Goal: Find contact information: Find contact information

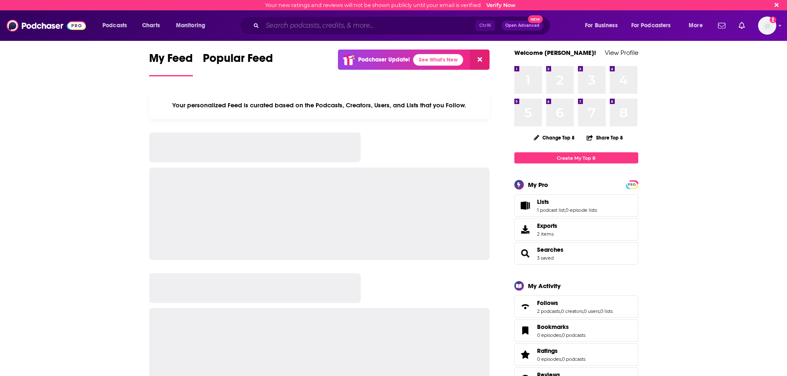
click at [268, 27] on input "Search podcasts, credits, & more..." at bounding box center [368, 25] width 213 height 13
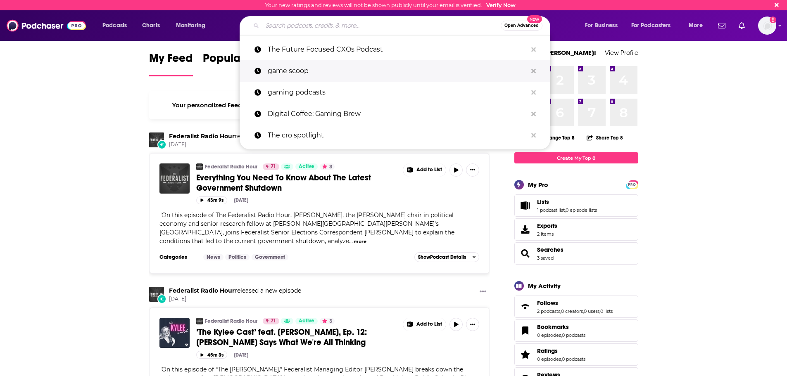
click at [299, 74] on p "game scoop" at bounding box center [397, 70] width 259 height 21
type input "game scoop"
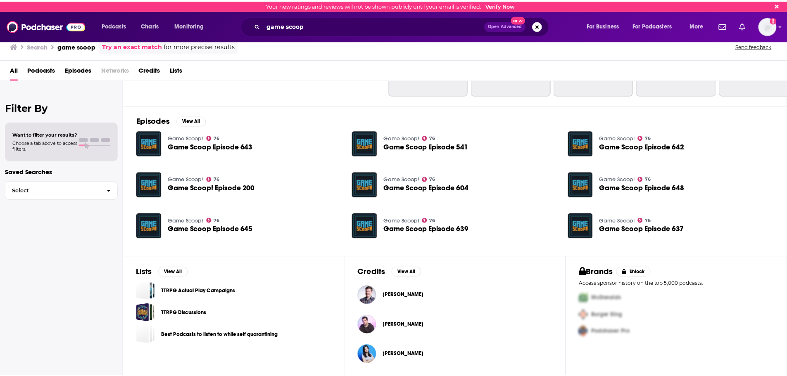
scroll to position [90, 0]
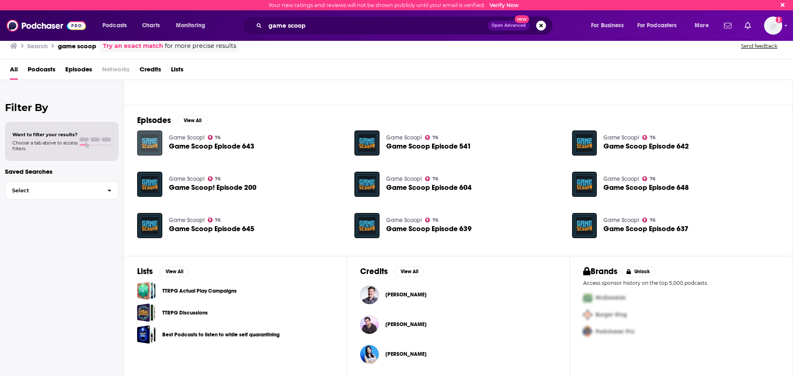
click at [151, 142] on img "Game Scoop Episode 643" at bounding box center [149, 142] width 25 height 25
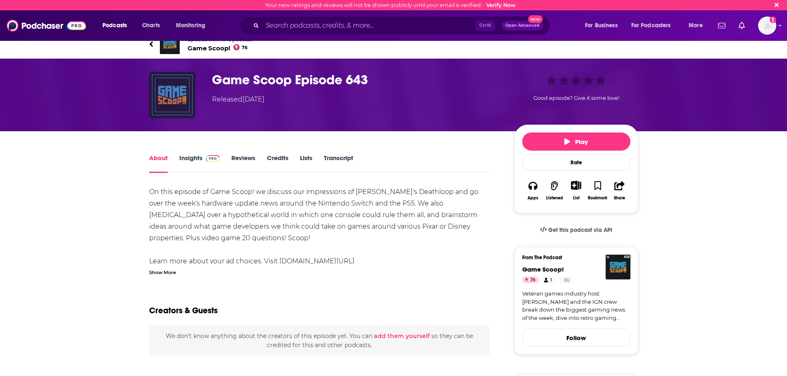
click at [175, 95] on img "Game Scoop Episode 643" at bounding box center [172, 95] width 46 height 46
click at [189, 47] on span "Game Scoop! 76" at bounding box center [219, 48] width 65 height 8
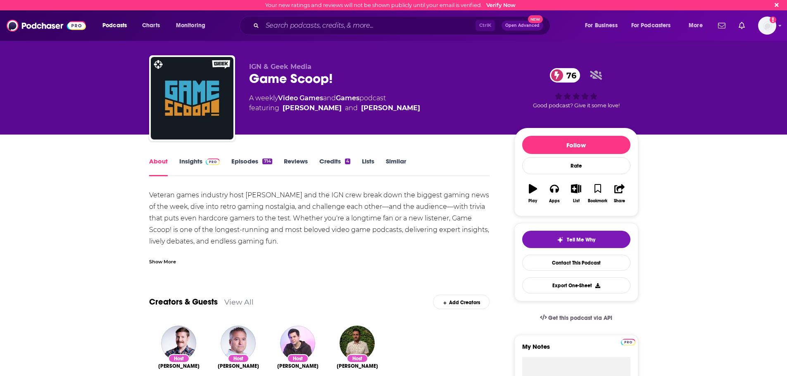
click at [163, 261] on div "Show More" at bounding box center [162, 261] width 27 height 8
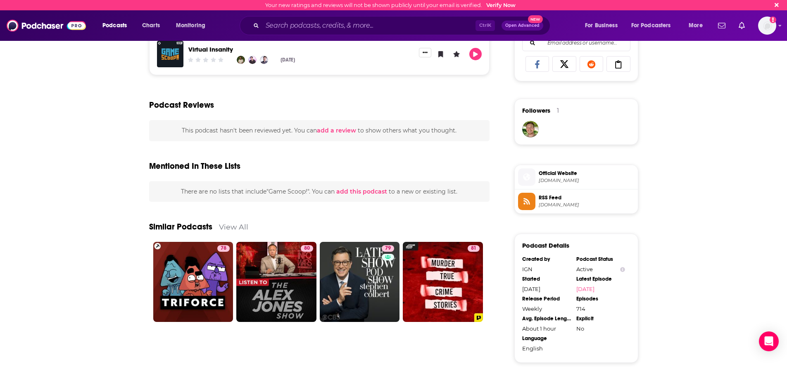
scroll to position [378, 0]
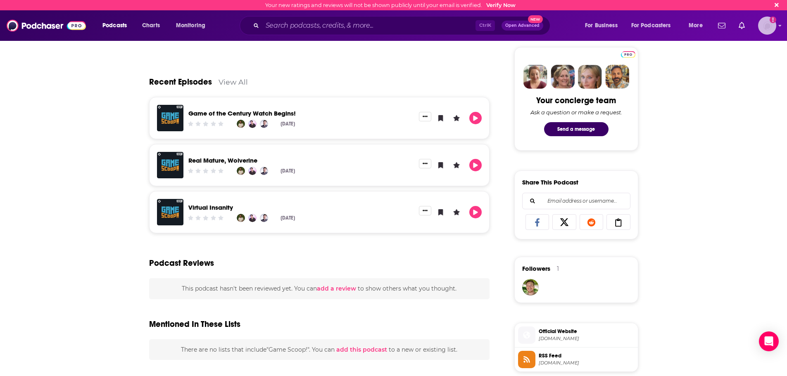
click at [758, 31] on div "Logged in as jbarbour" at bounding box center [767, 26] width 18 height 18
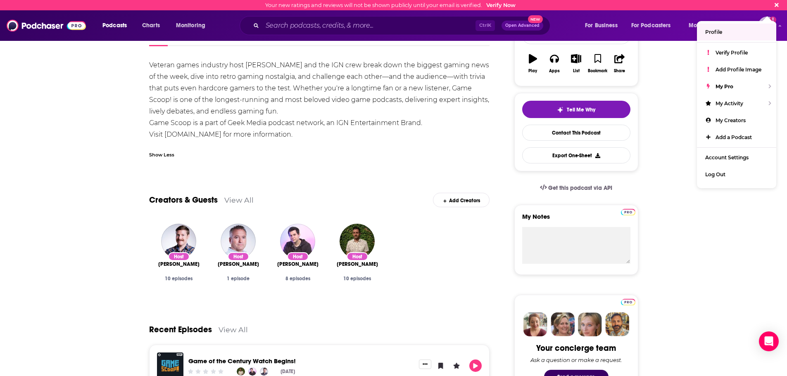
scroll to position [0, 0]
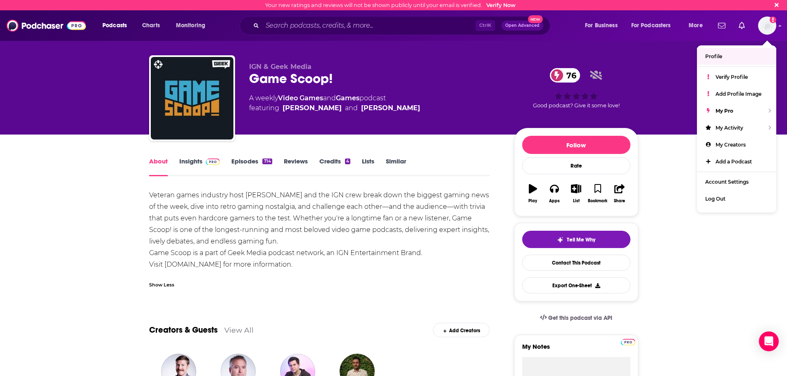
click at [462, 240] on div "Veteran games industry host [PERSON_NAME] and the IGN crew break down the bigge…" at bounding box center [319, 230] width 341 height 81
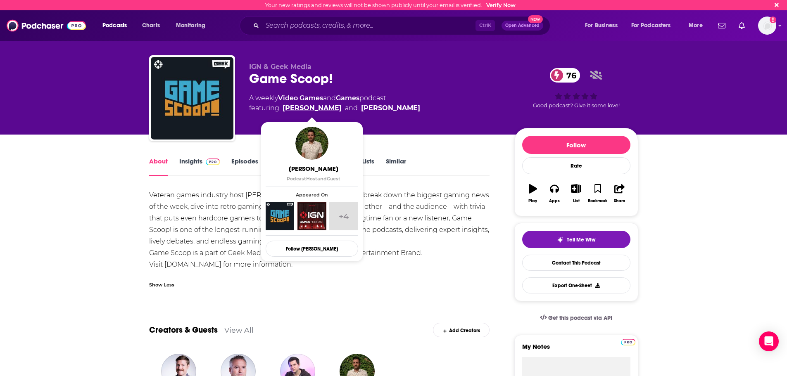
click at [307, 108] on link "[PERSON_NAME]" at bounding box center [311, 108] width 59 height 10
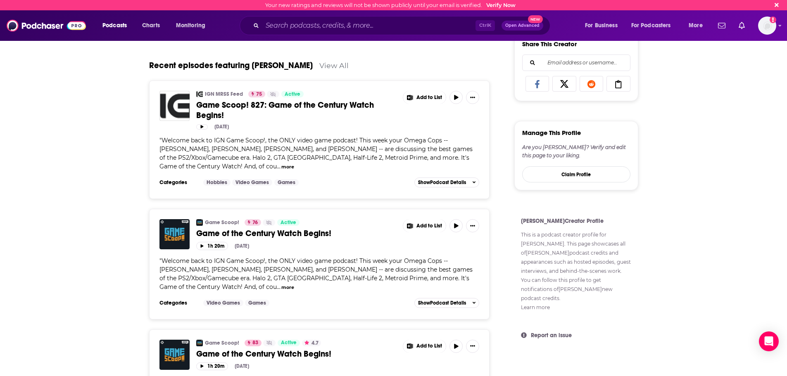
scroll to position [413, 0]
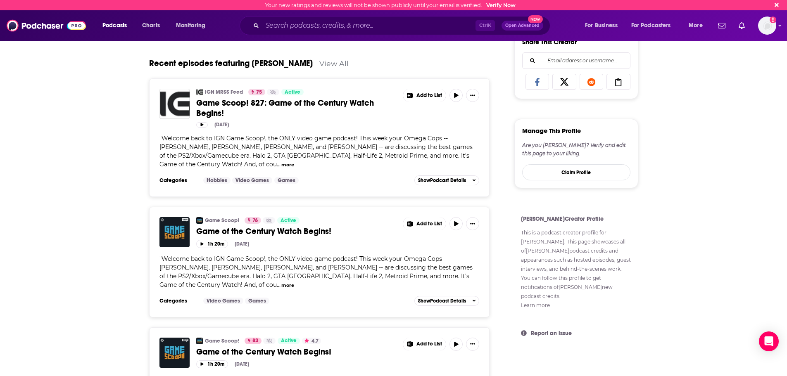
click at [225, 230] on span "Game of the Century Watch Begins!" at bounding box center [263, 231] width 135 height 10
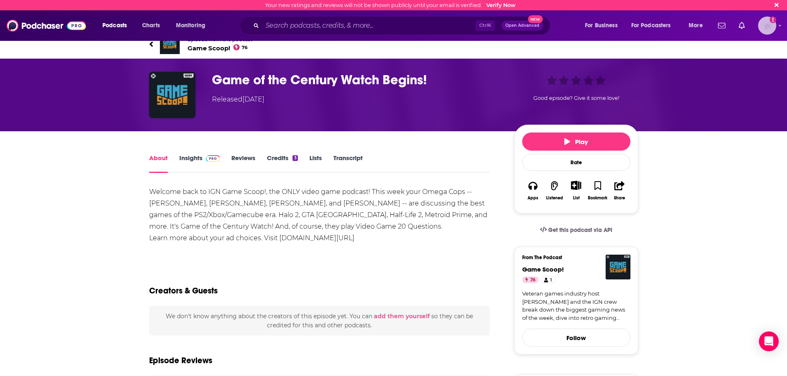
click at [771, 28] on img "Logged in as jbarbour" at bounding box center [767, 26] width 18 height 18
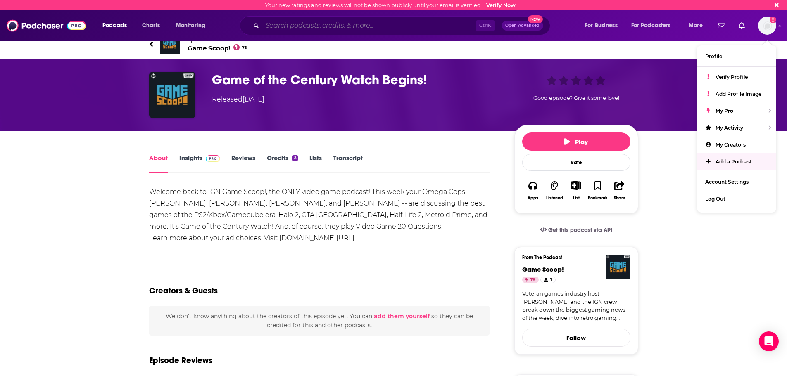
click at [288, 29] on input "Search podcasts, credits, & more..." at bounding box center [368, 25] width 213 height 13
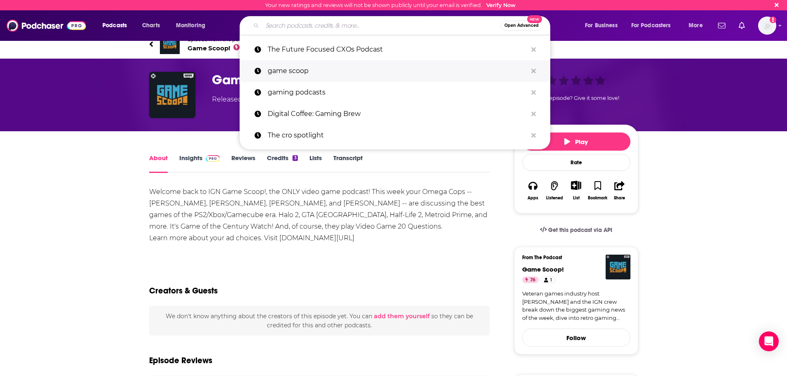
click at [320, 69] on p "game scoop" at bounding box center [397, 70] width 259 height 21
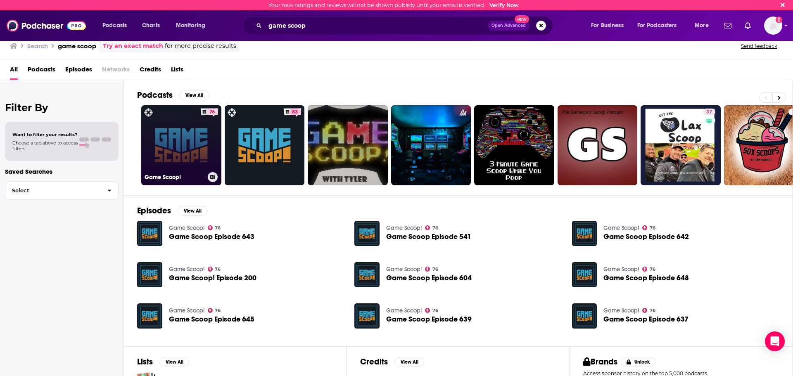
click at [175, 114] on link "76 Game Scoop!" at bounding box center [181, 145] width 80 height 80
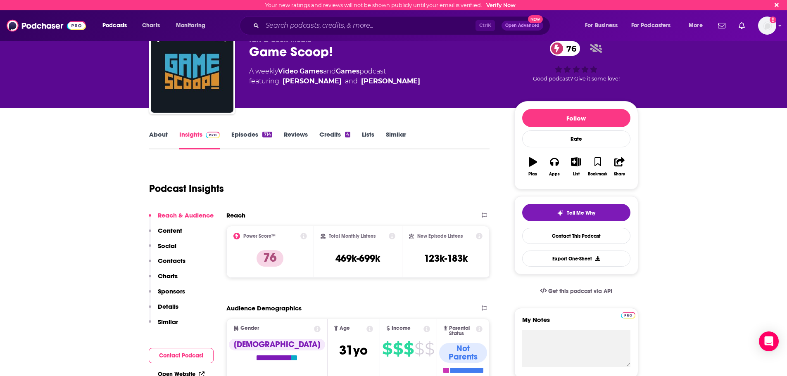
scroll to position [41, 0]
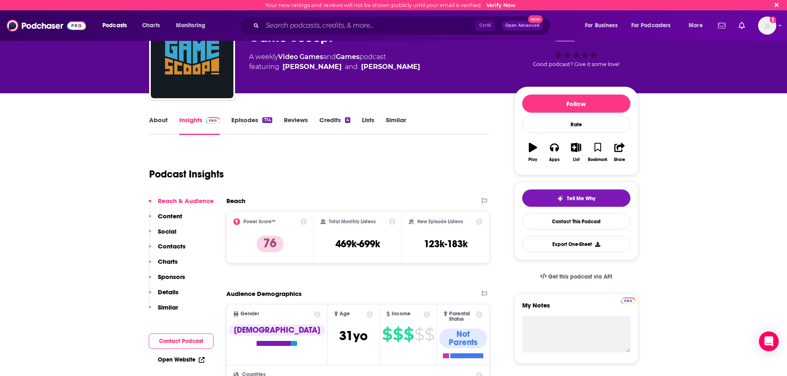
click at [171, 244] on p "Contacts" at bounding box center [172, 246] width 28 height 8
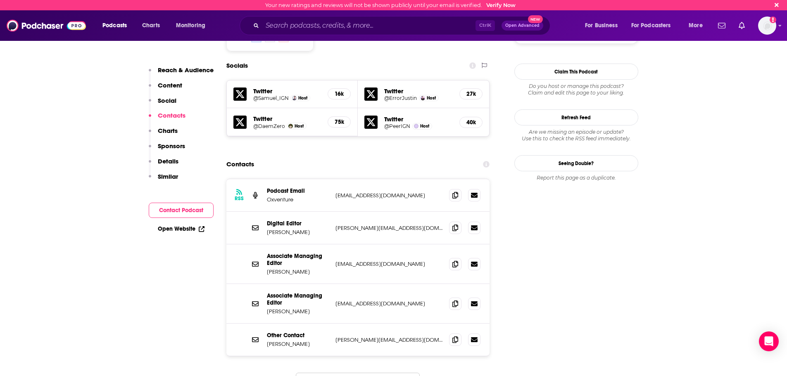
scroll to position [709, 0]
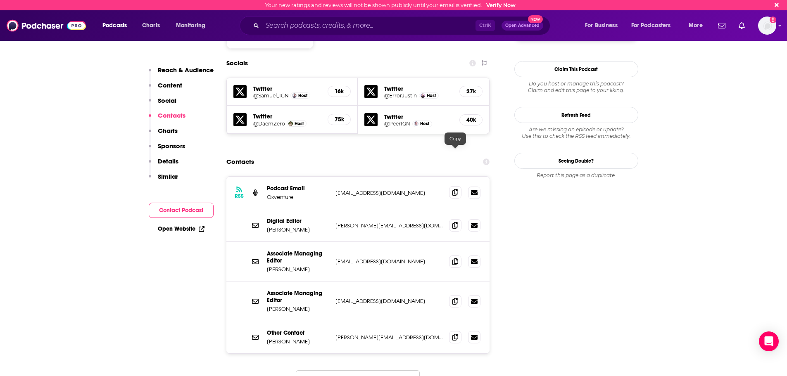
click at [455, 189] on icon at bounding box center [455, 192] width 6 height 7
click at [455, 222] on icon at bounding box center [455, 225] width 6 height 7
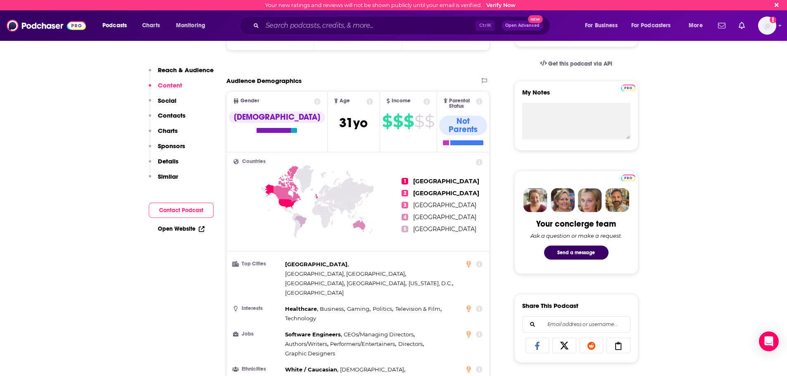
scroll to position [0, 0]
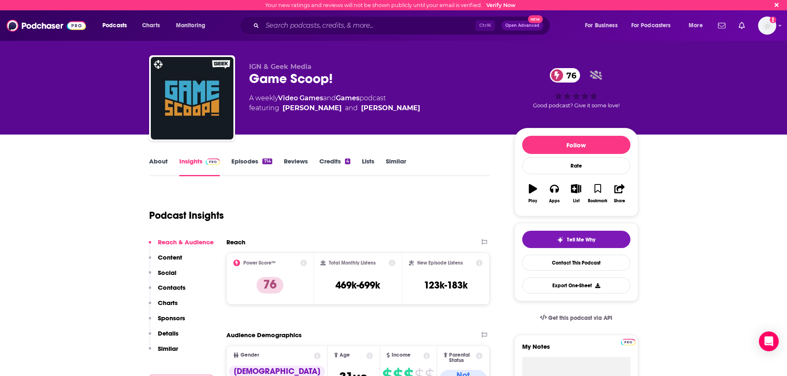
drag, startPoint x: 780, startPoint y: 169, endPoint x: 789, endPoint y: 172, distance: 9.8
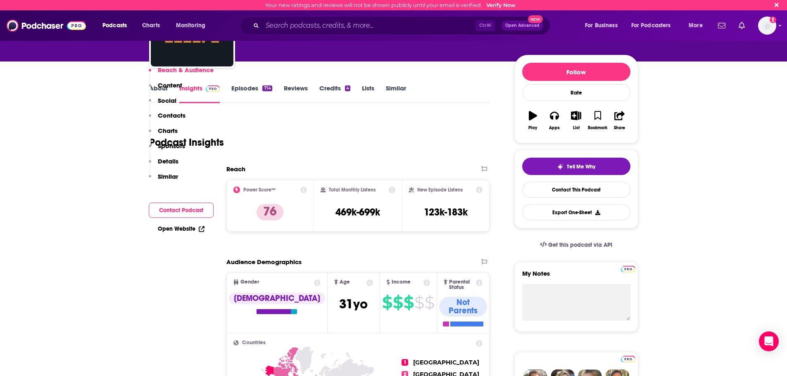
scroll to position [206, 0]
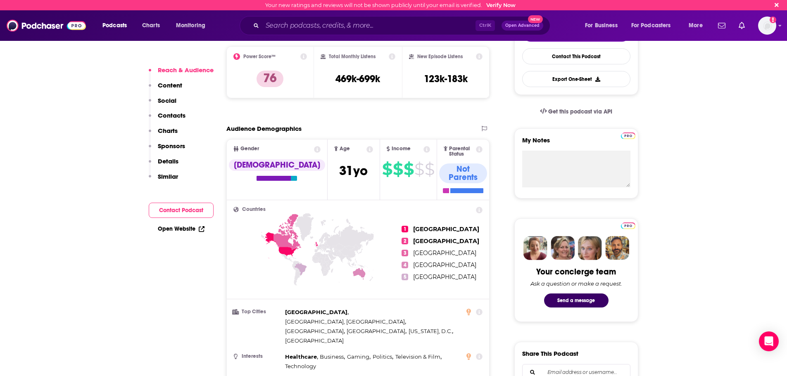
click at [173, 117] on p "Contacts" at bounding box center [172, 115] width 28 height 8
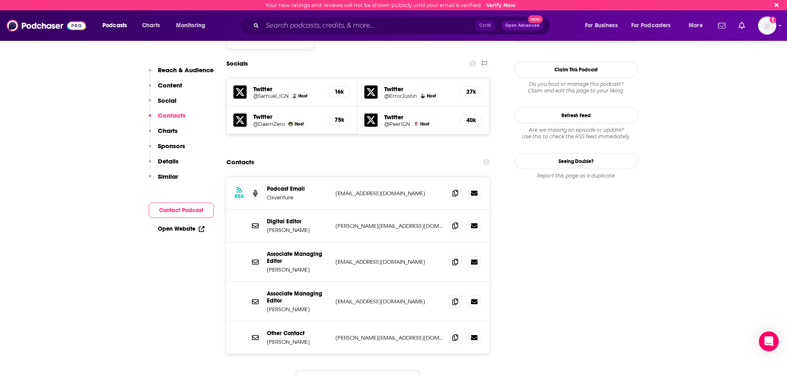
scroll to position [709, 0]
click at [455, 189] on icon at bounding box center [455, 192] width 6 height 7
